Goal: Transaction & Acquisition: Book appointment/travel/reservation

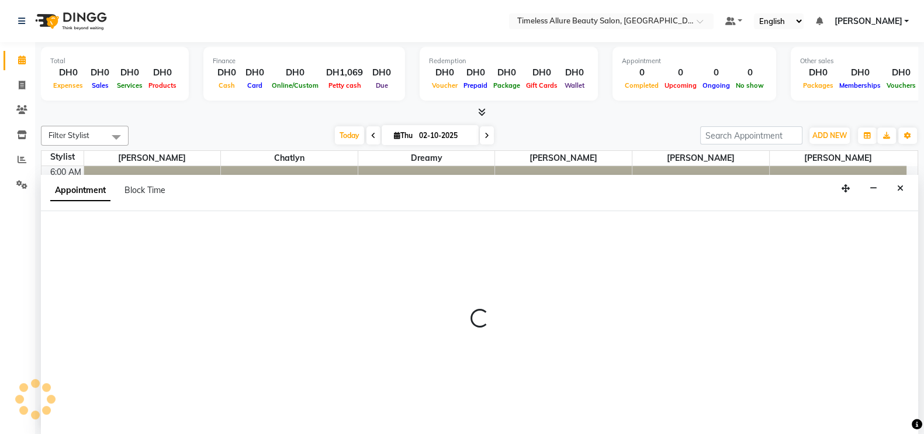
scroll to position [1, 0]
select select "89293"
select select "tentative"
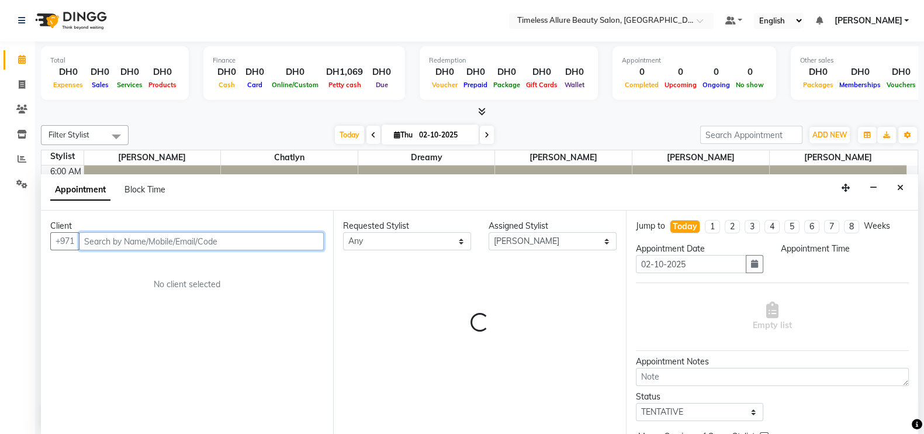
select select "510"
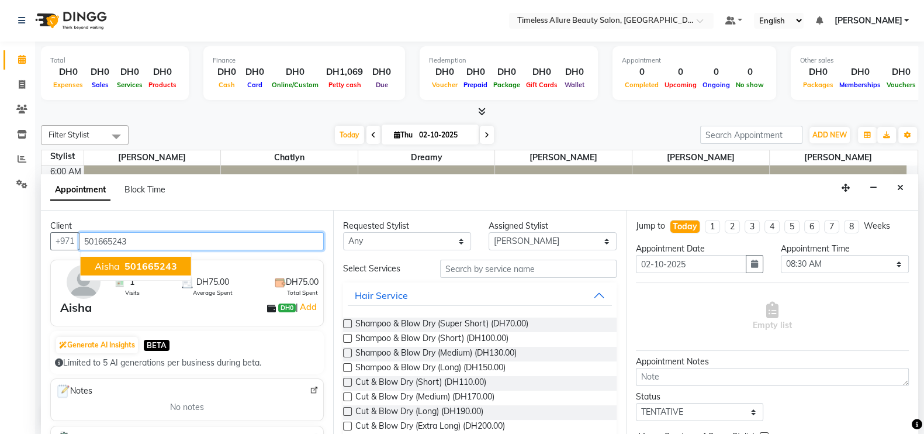
click at [155, 262] on span "501665243" at bounding box center [150, 266] width 53 height 12
type input "501665243"
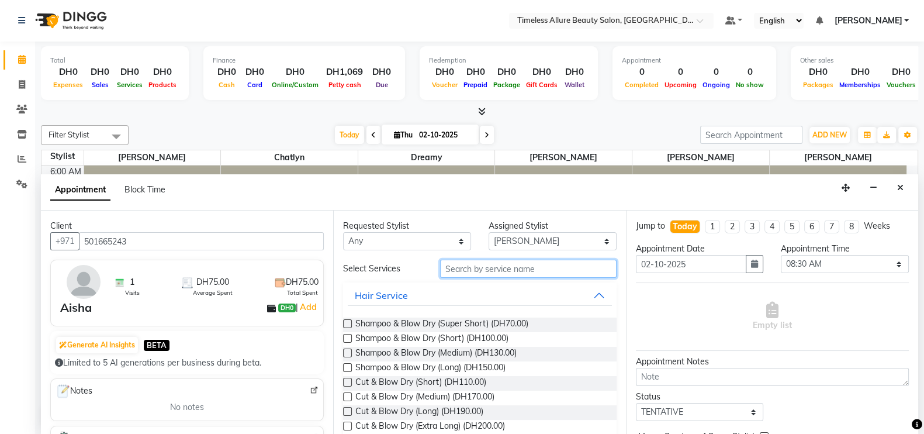
click at [516, 269] on input "text" at bounding box center [528, 268] width 176 height 18
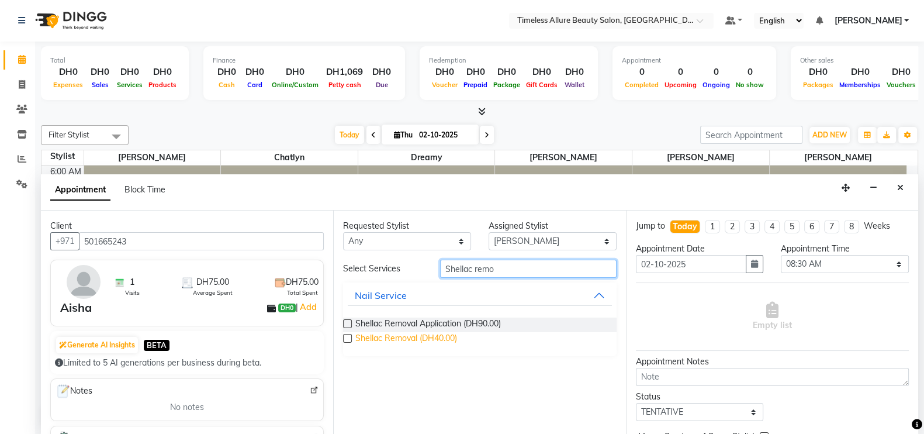
type input "Shellac remo"
click at [392, 338] on span "Shellac Removal (DH40.00)" at bounding box center [406, 339] width 102 height 15
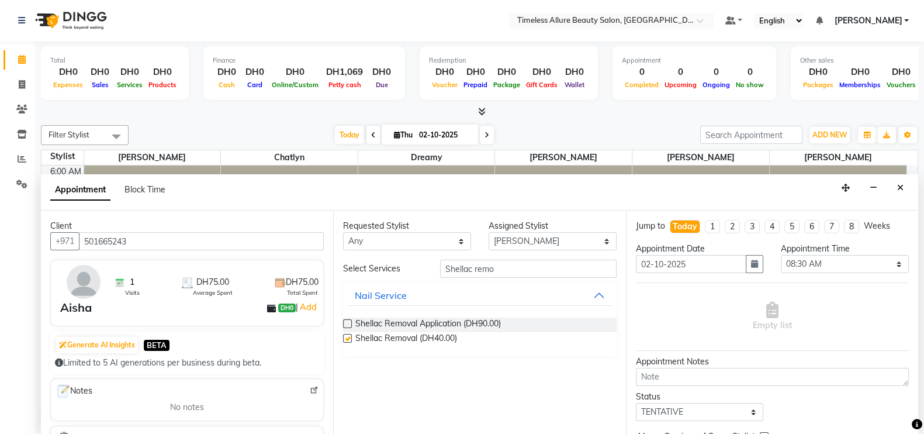
checkbox input "false"
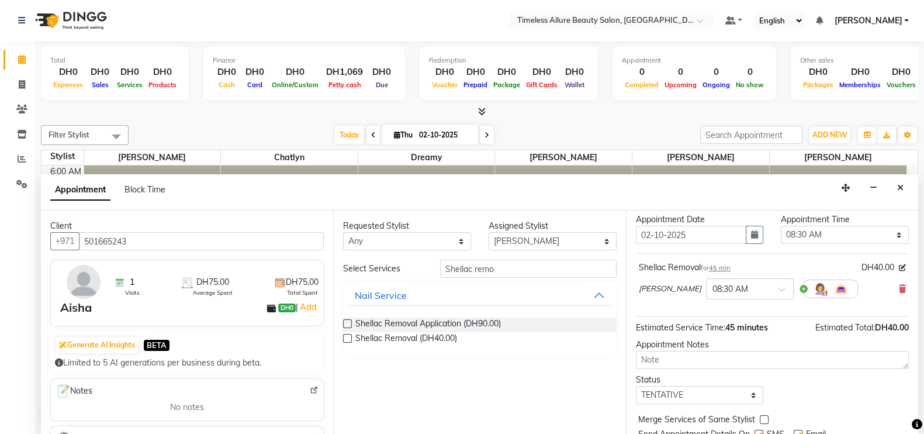
scroll to position [0, 0]
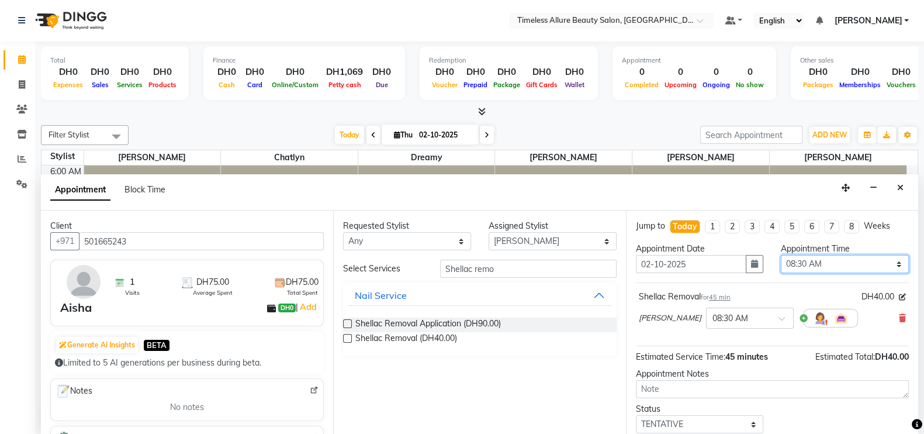
click at [888, 262] on select "Select 07:00 AM 07:05 AM 07:10 AM 07:15 AM 07:20 AM 07:25 AM 07:30 AM 07:35 AM …" at bounding box center [845, 264] width 128 height 18
select select "560"
click at [781, 255] on select "Select 07:00 AM 07:05 AM 07:10 AM 07:15 AM 07:20 AM 07:25 AM 07:30 AM 07:35 AM …" at bounding box center [845, 264] width 128 height 18
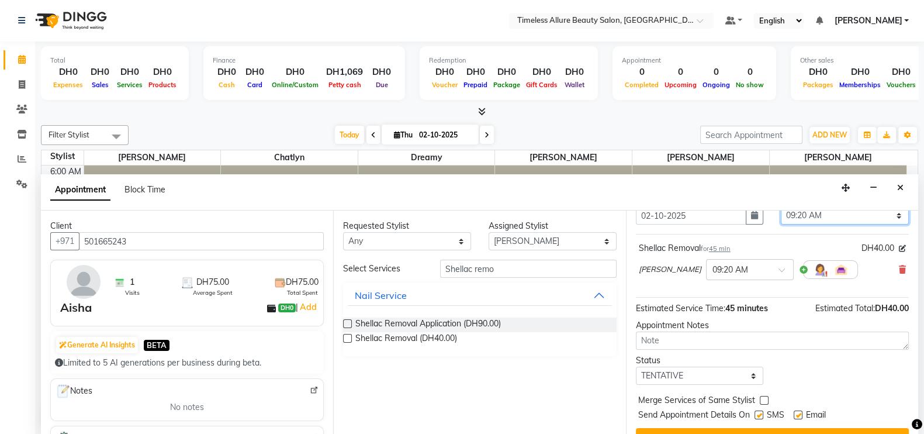
scroll to position [71, 0]
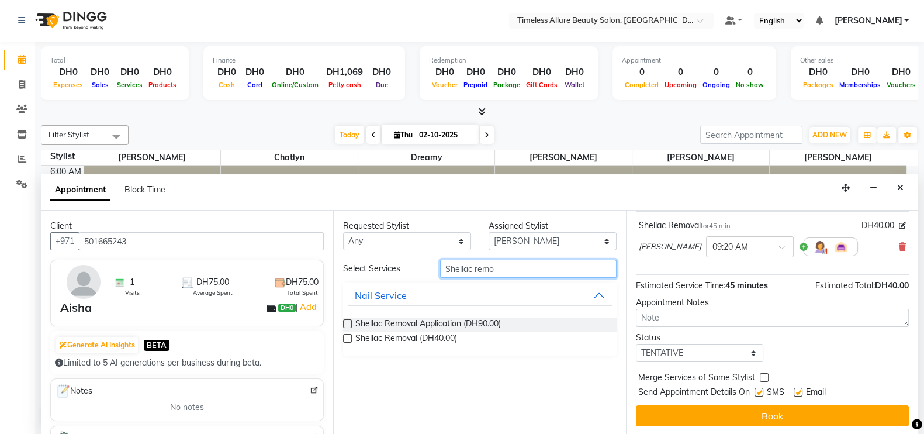
click at [574, 270] on input "Shellac remo" at bounding box center [528, 268] width 176 height 18
type input "S"
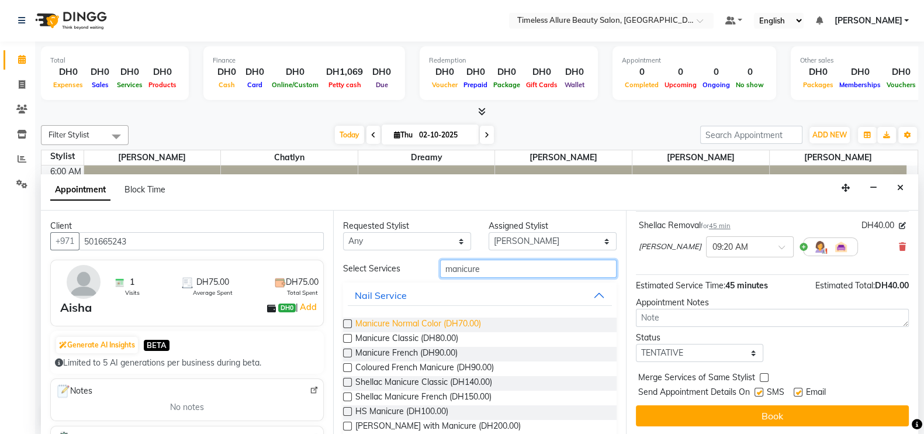
type input "manicure"
click at [386, 321] on span "Manicure Normal Color (DH70.00)" at bounding box center [418, 324] width 126 height 15
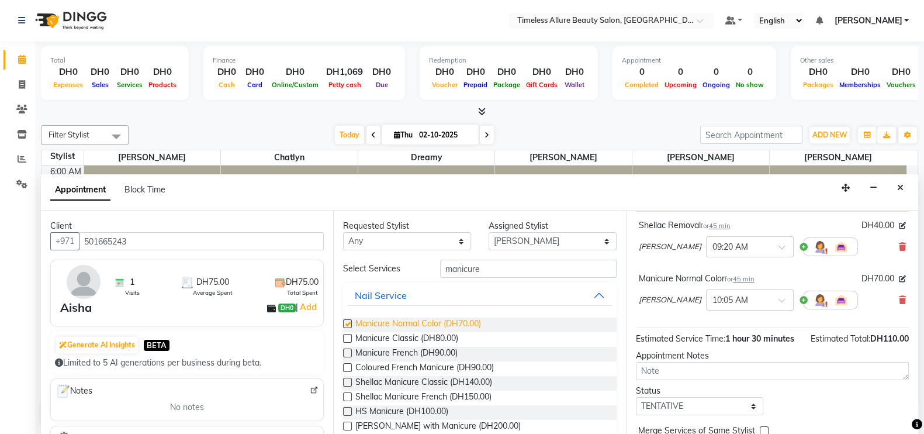
checkbox input "false"
click at [778, 297] on span at bounding box center [785, 303] width 15 height 12
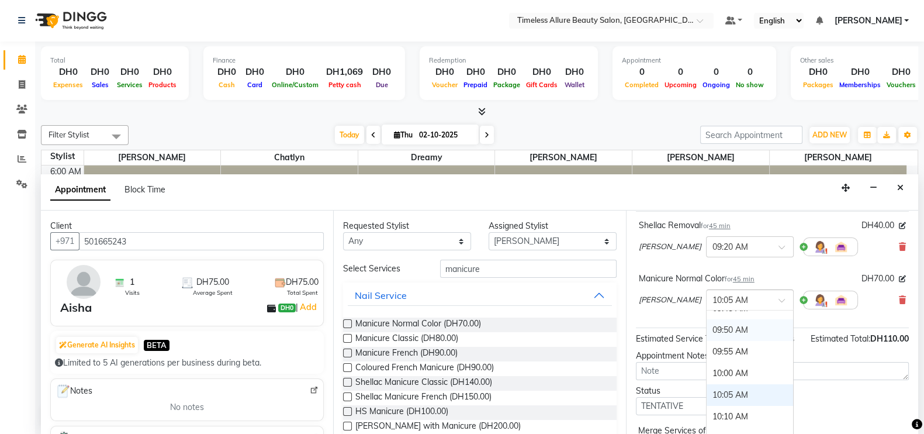
scroll to position [653, 0]
click at [707, 313] on div "09:30 AM" at bounding box center [750, 317] width 86 height 22
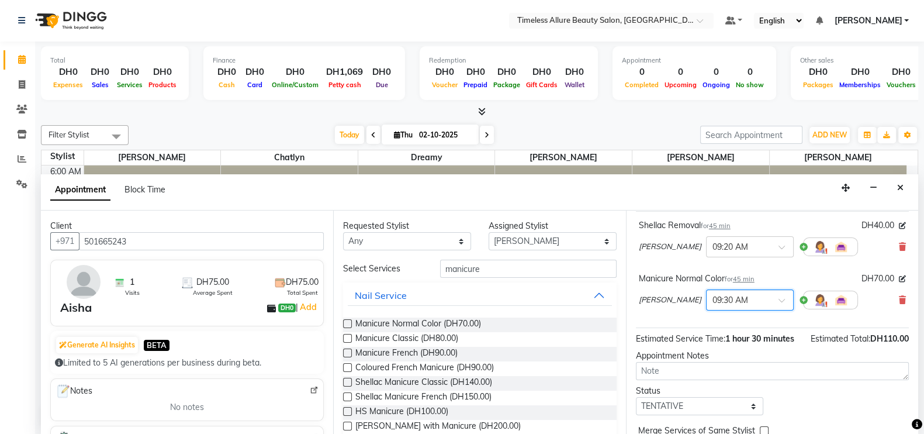
scroll to position [137, 0]
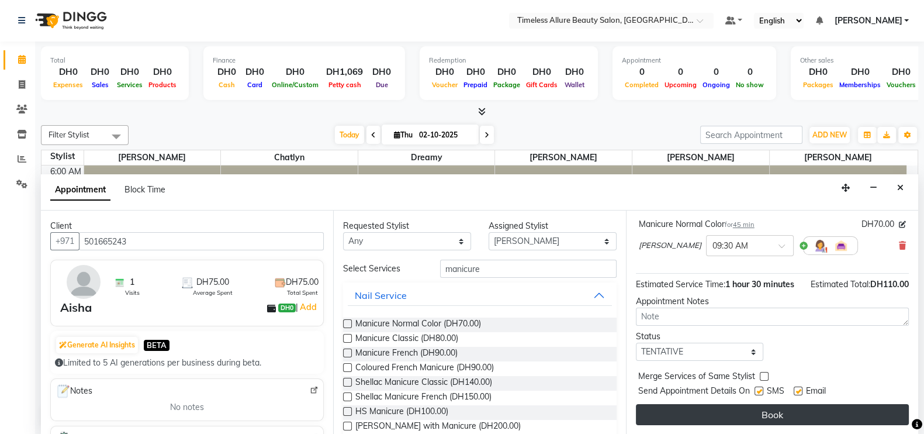
click at [771, 413] on button "Book" at bounding box center [772, 414] width 273 height 21
click at [748, 412] on button "Book" at bounding box center [772, 414] width 273 height 21
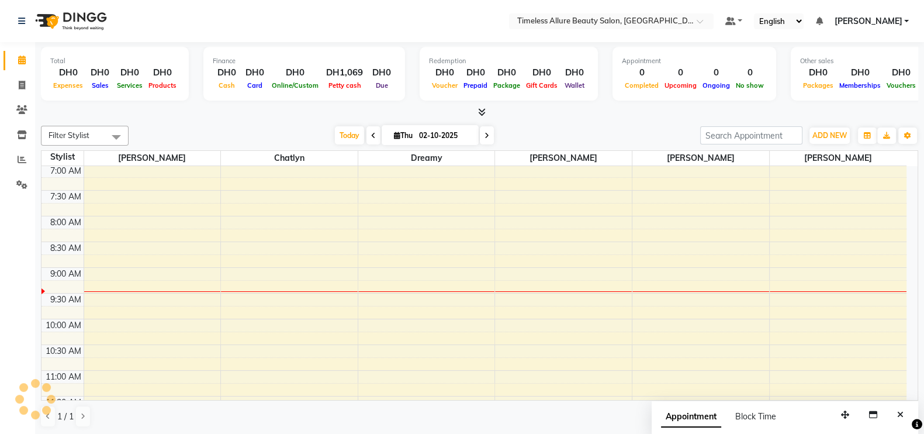
scroll to position [0, 0]
